Goal: Transaction & Acquisition: Purchase product/service

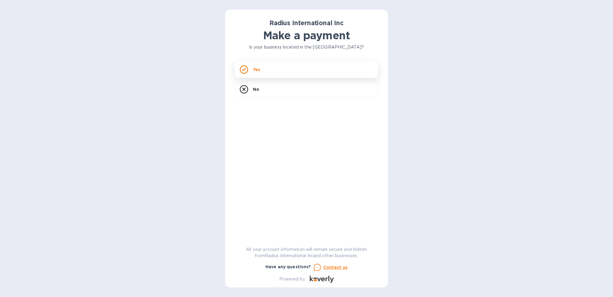
click at [290, 70] on div "Yes" at bounding box center [307, 69] width 144 height 17
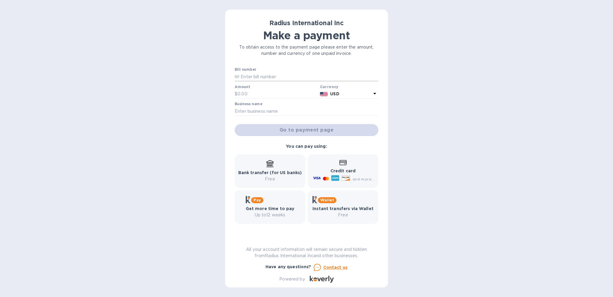
click at [284, 78] on input "text" at bounding box center [308, 76] width 139 height 9
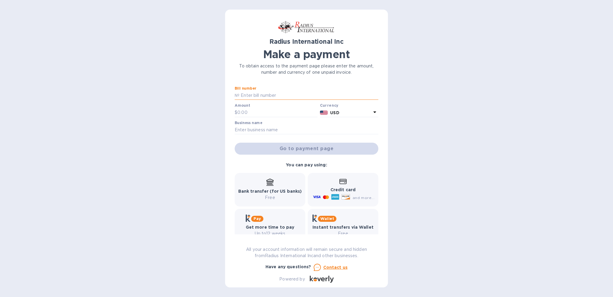
click at [281, 94] on input "text" at bounding box center [308, 95] width 139 height 9
type input "SSE00097157A"
click at [277, 112] on input "text" at bounding box center [277, 112] width 80 height 9
type input "790.00"
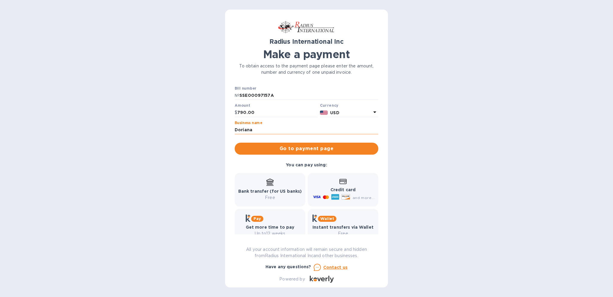
type input "[PERSON_NAME]"
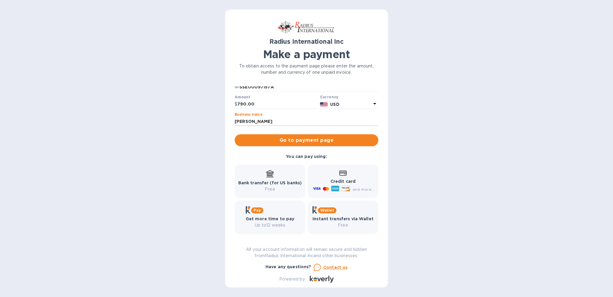
scroll to position [12, 0]
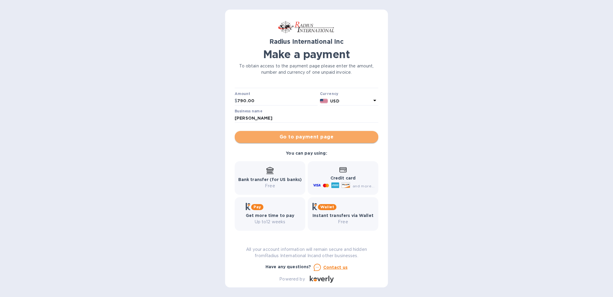
click at [323, 140] on span "Go to payment page" at bounding box center [306, 136] width 134 height 7
